Goal: Browse casually: Explore the website without a specific task or goal

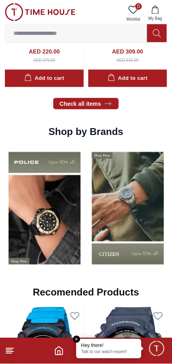
scroll to position [700, 0]
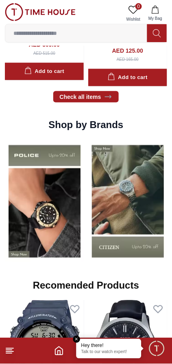
click at [117, 189] on img at bounding box center [127, 202] width 79 height 124
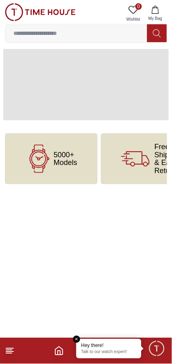
click at [125, 186] on html "100% Genuine products with International Warranty Shop From [GEOGRAPHIC_DATA] |…" at bounding box center [86, 108] width 172 height 217
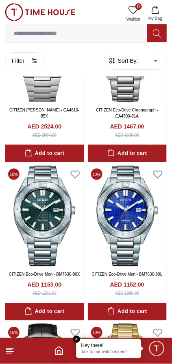
scroll to position [935, 0]
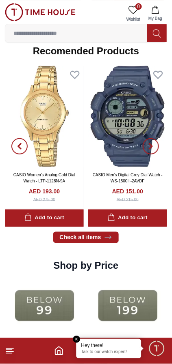
scroll to position [700, 0]
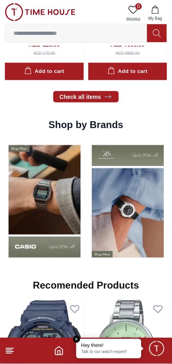
click at [45, 190] on img at bounding box center [44, 202] width 79 height 124
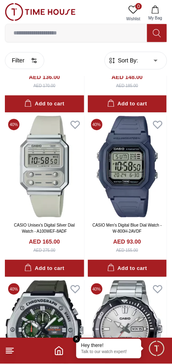
scroll to position [797, 0]
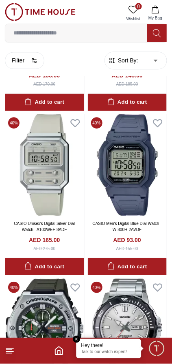
click at [41, 165] on img at bounding box center [44, 164] width 79 height 101
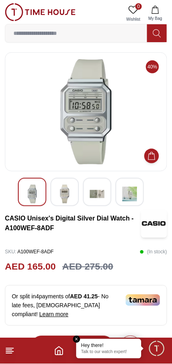
click at [68, 194] on img at bounding box center [64, 194] width 15 height 19
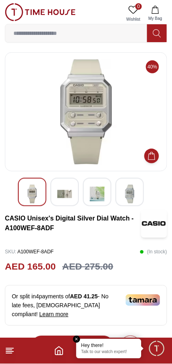
click at [98, 195] on img at bounding box center [97, 194] width 15 height 19
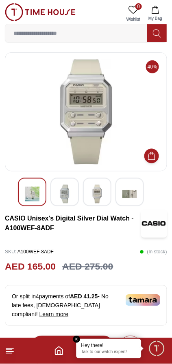
click at [128, 190] on img at bounding box center [129, 194] width 15 height 19
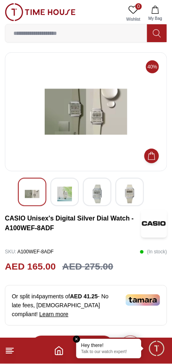
click at [69, 191] on img at bounding box center [64, 194] width 15 height 19
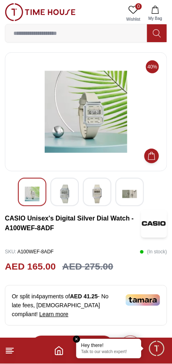
click at [91, 191] on img at bounding box center [97, 194] width 15 height 19
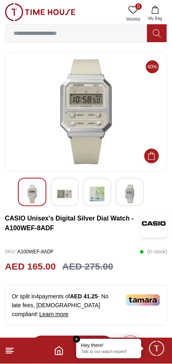
click at [28, 187] on img at bounding box center [32, 194] width 15 height 19
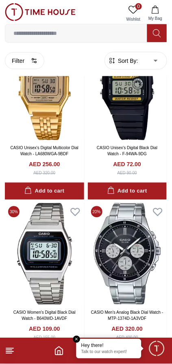
scroll to position [1369, 0]
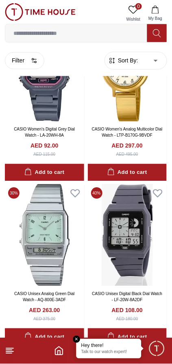
scroll to position [3033, 0]
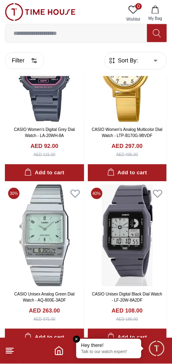
click at [45, 185] on img at bounding box center [44, 235] width 79 height 101
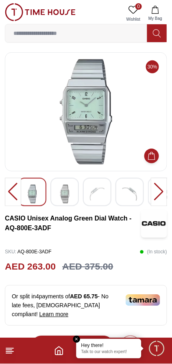
click at [158, 192] on div at bounding box center [159, 192] width 16 height 28
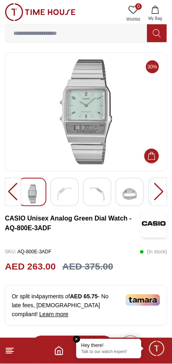
click at [11, 191] on div at bounding box center [13, 192] width 16 height 28
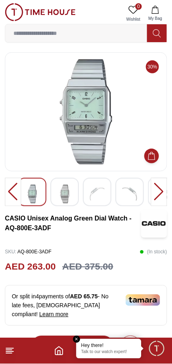
click at [11, 192] on div at bounding box center [13, 192] width 16 height 28
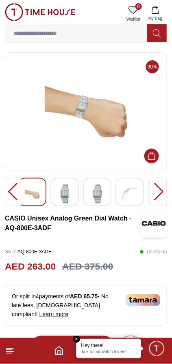
click at [14, 190] on div at bounding box center [13, 192] width 16 height 28
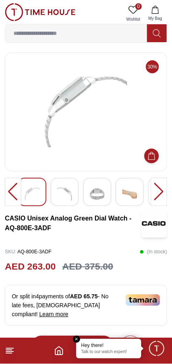
click at [67, 195] on img at bounding box center [64, 194] width 15 height 19
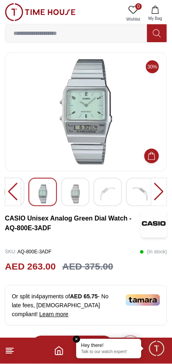
click at [100, 207] on div at bounding box center [86, 194] width 162 height 32
click at [82, 190] on img at bounding box center [75, 194] width 15 height 19
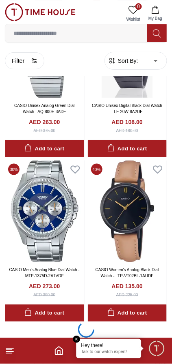
scroll to position [3222, 0]
click at [77, 340] on em "Close tooltip" at bounding box center [76, 339] width 7 height 7
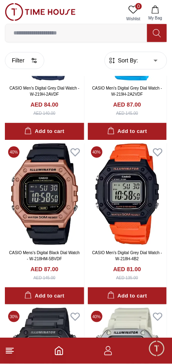
scroll to position [3083, 0]
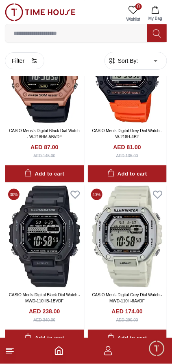
scroll to position [3222, 0]
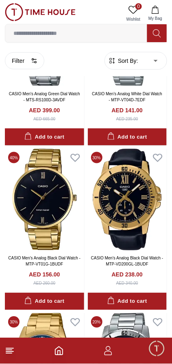
scroll to position [4221, 0]
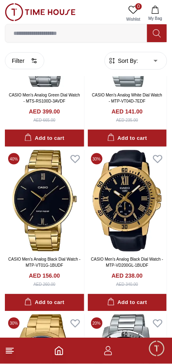
scroll to position [3222, 0]
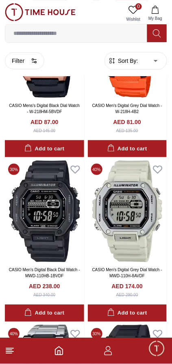
click at [59, 353] on icon "Home" at bounding box center [59, 352] width 10 height 10
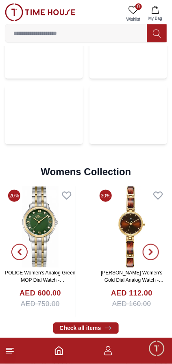
scroll to position [1886, 0]
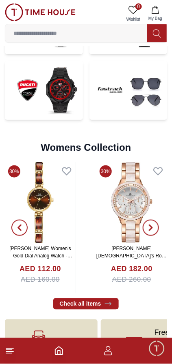
click at [19, 353] on footer at bounding box center [86, 351] width 172 height 26
click at [12, 349] on icon at bounding box center [10, 352] width 10 height 10
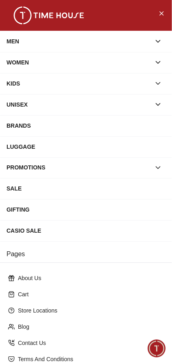
click at [154, 41] on icon "button" at bounding box center [158, 41] width 8 height 8
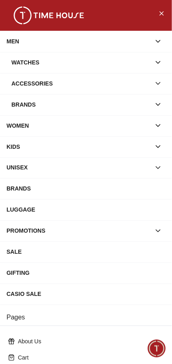
click at [161, 83] on icon "button" at bounding box center [158, 84] width 8 height 8
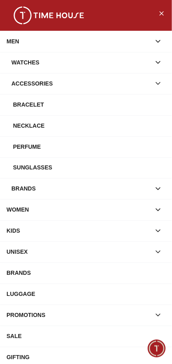
click at [34, 126] on div "Necklace" at bounding box center [89, 125] width 152 height 15
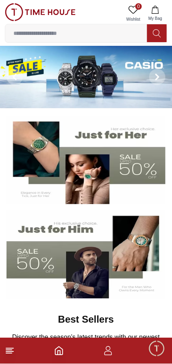
scroll to position [1886, 0]
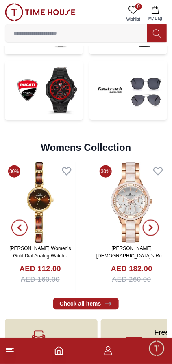
click at [13, 351] on icon at bounding box center [10, 352] width 10 height 10
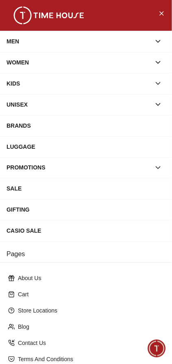
click at [153, 39] on button "button" at bounding box center [158, 41] width 15 height 15
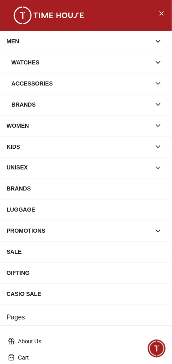
click at [164, 78] on div "Accessories" at bounding box center [85, 83] width 159 height 15
click at [158, 82] on icon "button" at bounding box center [158, 84] width 8 height 8
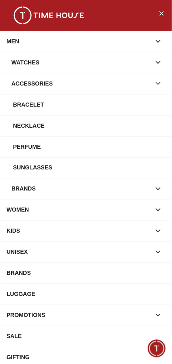
click at [30, 103] on div "Bracelet" at bounding box center [89, 104] width 152 height 15
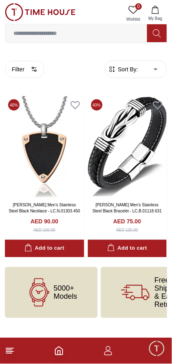
click at [12, 349] on line at bounding box center [9, 349] width 7 height 0
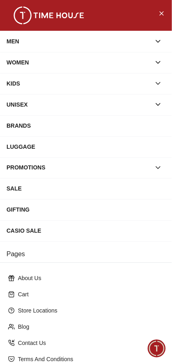
click at [72, 37] on div "MEN" at bounding box center [78, 41] width 144 height 15
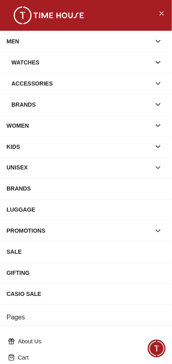
click at [114, 80] on div "Accessories" at bounding box center [80, 83] width 139 height 15
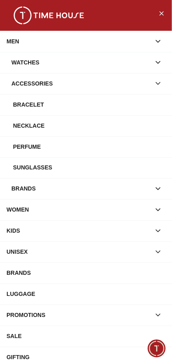
click at [60, 164] on div "Sunglasses" at bounding box center [89, 168] width 152 height 15
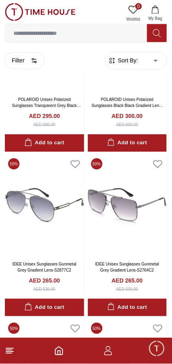
scroll to position [1094, 0]
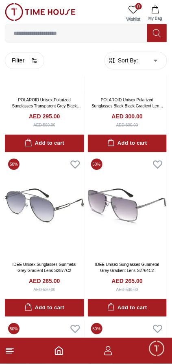
click at [10, 354] on line at bounding box center [9, 354] width 6 height 0
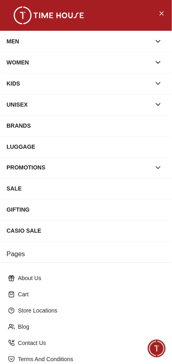
click at [142, 46] on div "MEN" at bounding box center [78, 41] width 144 height 15
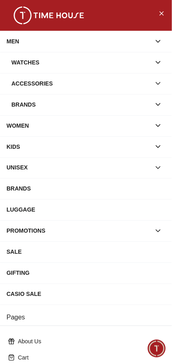
click at [154, 61] on icon "button" at bounding box center [158, 62] width 8 height 8
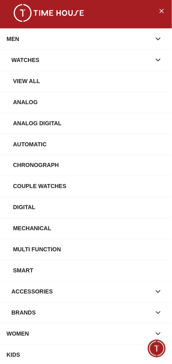
scroll to position [4, 0]
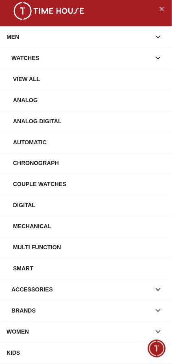
click at [24, 84] on div "View All" at bounding box center [89, 79] width 152 height 15
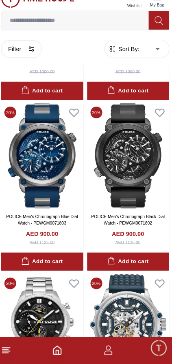
scroll to position [1294, 0]
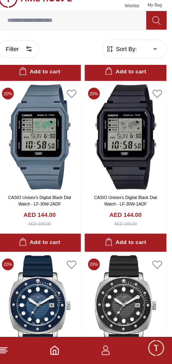
scroll to position [2475, 0]
